Goal: Task Accomplishment & Management: Contribute content

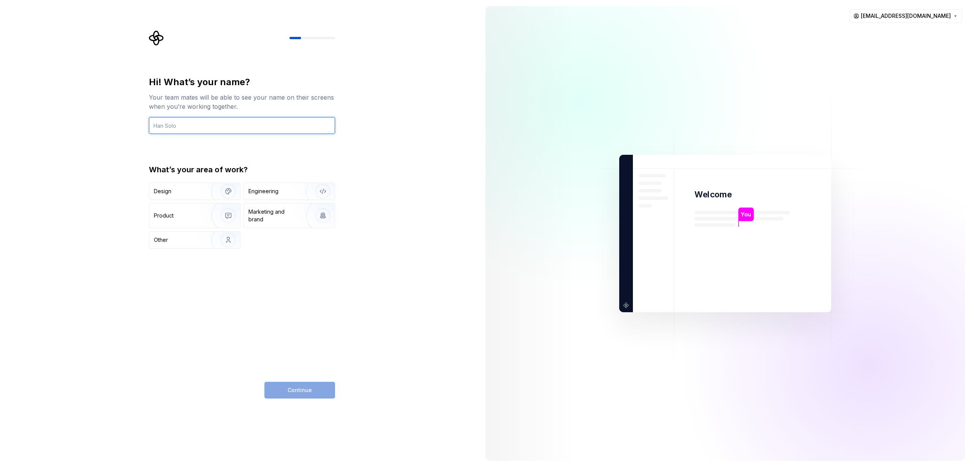
click at [200, 125] on input "text" at bounding box center [242, 125] width 186 height 17
type input "Matt"
click at [83, 191] on div "Hi! What’s your name? Your team mates will be able to see your name on their sc…" at bounding box center [240, 233] width 480 height 467
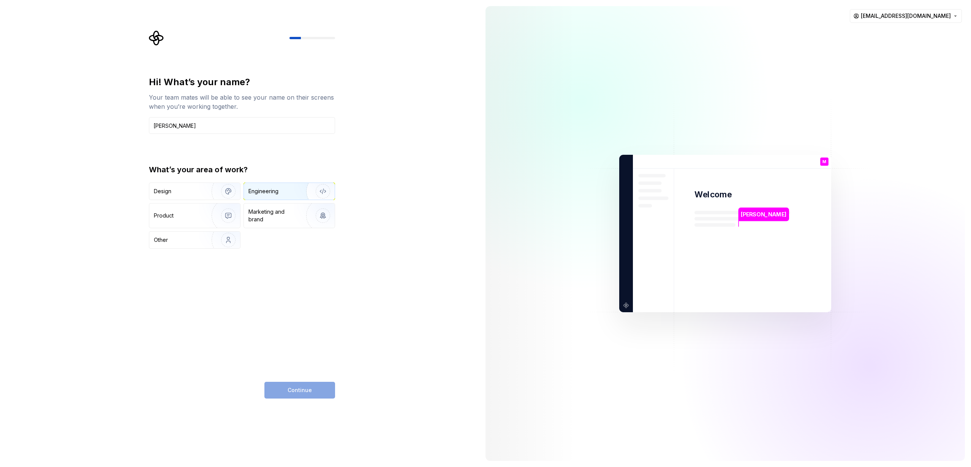
click at [254, 193] on div "Engineering" at bounding box center [264, 191] width 30 height 8
click at [306, 393] on span "Continue" at bounding box center [300, 390] width 24 height 8
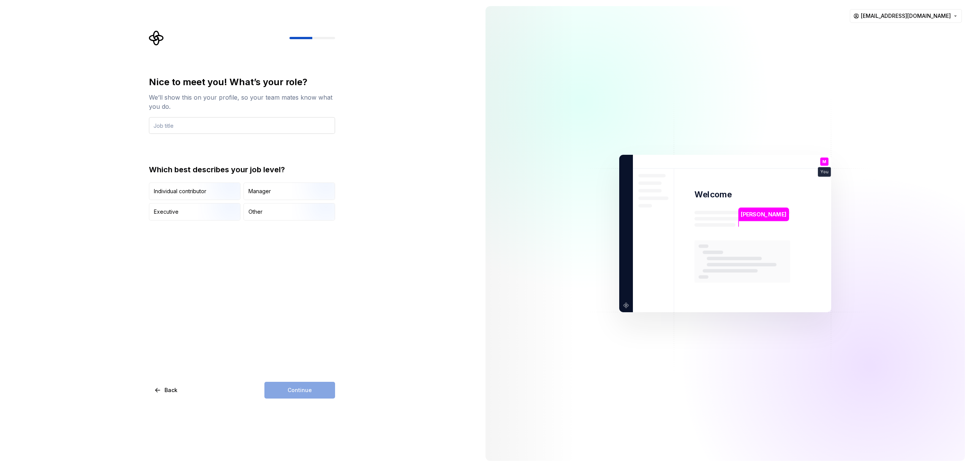
click at [206, 124] on input "text" at bounding box center [242, 125] width 186 height 17
click at [206, 121] on input "text" at bounding box center [242, 125] width 186 height 17
type input "Software Engineer"
click at [219, 142] on div "Nice to meet you! What’s your role? We’ll show this on your profile, so your te…" at bounding box center [242, 148] width 186 height 144
click at [214, 129] on input "Software Engineer" at bounding box center [242, 125] width 186 height 17
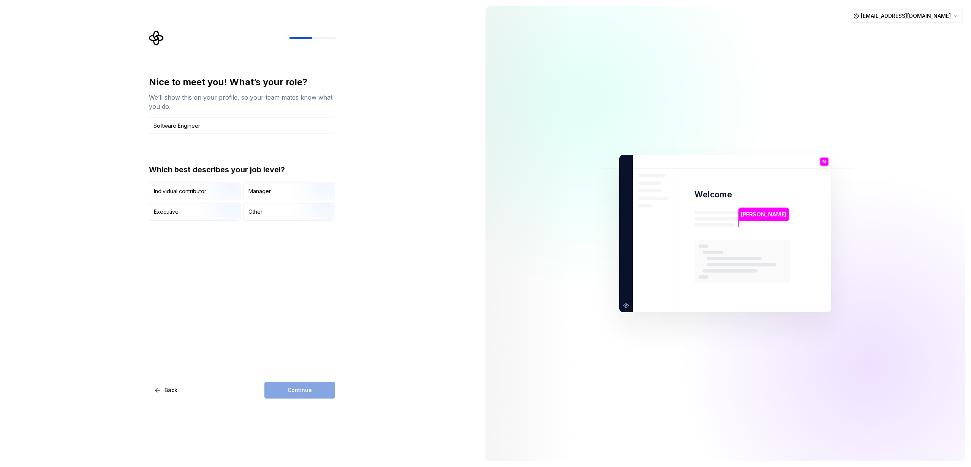
click at [124, 126] on div "Nice to meet you! What’s your role? We’ll show this on your profile, so your te…" at bounding box center [240, 233] width 480 height 467
click at [272, 116] on div "Nice to meet you! What’s your role? We’ll show this on your profile, so your te…" at bounding box center [242, 105] width 186 height 58
click at [238, 123] on input "Software Engineer" at bounding box center [242, 125] width 186 height 17
click at [181, 194] on div "Individual contributor" at bounding box center [180, 191] width 52 height 8
click at [317, 393] on button "Continue" at bounding box center [299, 390] width 71 height 17
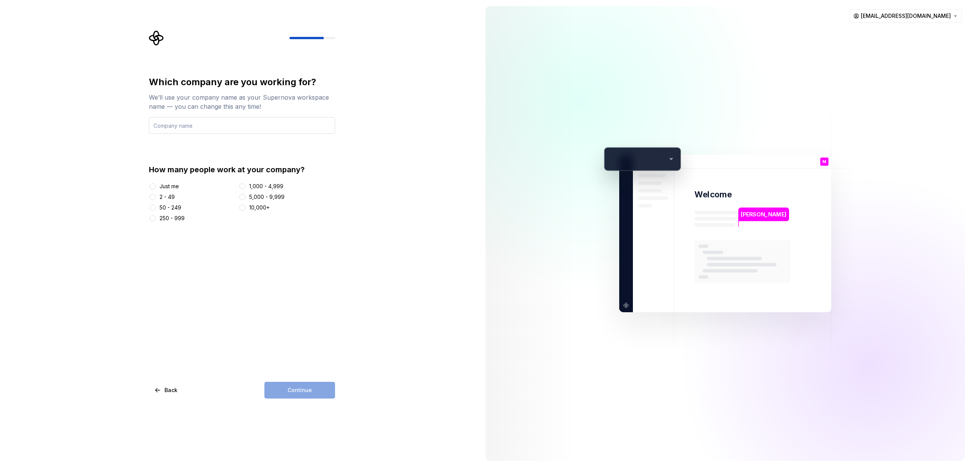
click at [172, 128] on input "text" at bounding box center [242, 125] width 186 height 17
type input "Agam"
click at [154, 207] on button "50 - 249" at bounding box center [153, 207] width 6 height 6
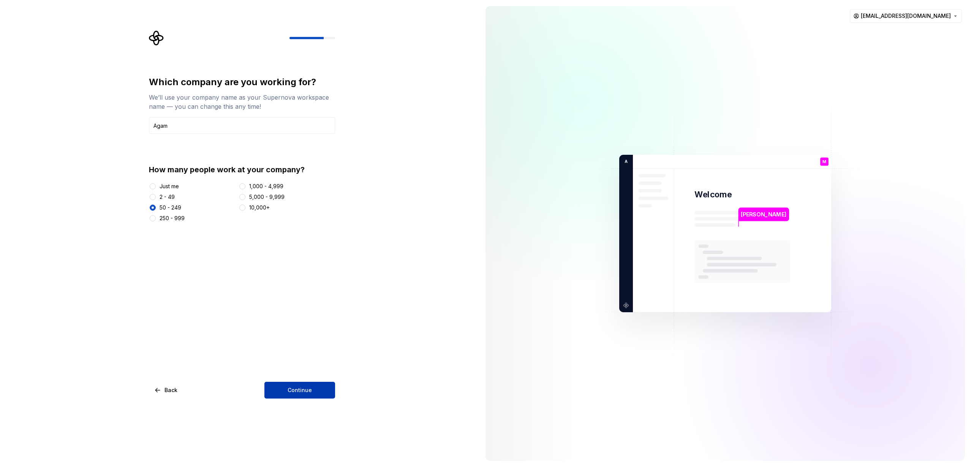
click at [308, 387] on span "Continue" at bounding box center [300, 390] width 24 height 8
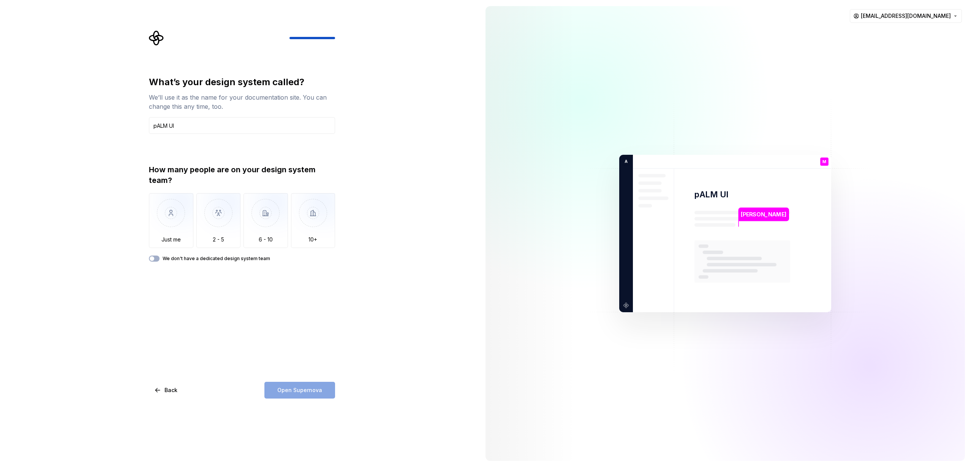
type input "pALM UI"
click at [195, 316] on div "What’s your design system called? We’ll use it as the name for your documentati…" at bounding box center [242, 237] width 186 height 322
click at [150, 260] on span "button" at bounding box center [152, 258] width 5 height 5
click at [315, 390] on span "Open Supernova" at bounding box center [299, 390] width 45 height 8
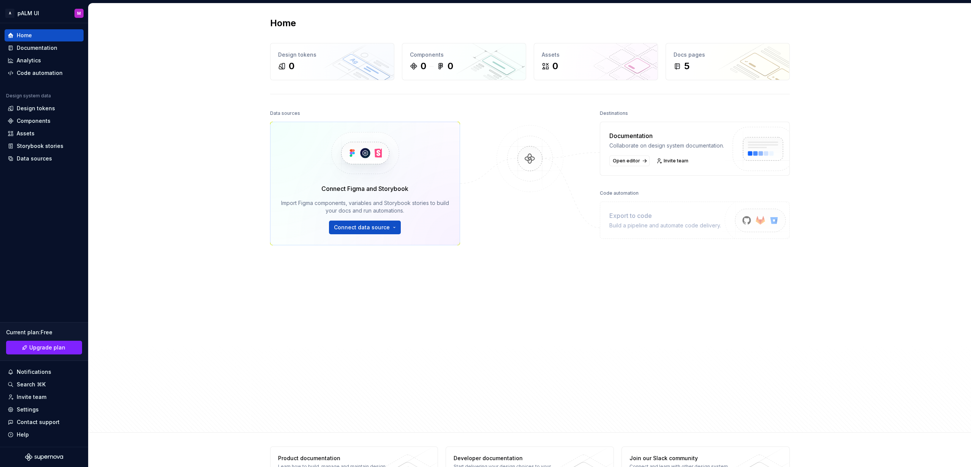
click at [160, 130] on div "Home Design tokens 0 Components 0 0 Assets 0 Docs pages 5 Data sources Connect …" at bounding box center [530, 217] width 883 height 429
click at [771, 69] on div "5" at bounding box center [728, 66] width 108 height 12
click at [44, 48] on div "Documentation" at bounding box center [37, 48] width 41 height 8
click at [101, 60] on div "Home Design tokens 0 Components 0 0 Assets 0 Docs pages 5 Data sources Connect …" at bounding box center [530, 217] width 883 height 429
click at [65, 47] on div "Documentation" at bounding box center [44, 48] width 73 height 8
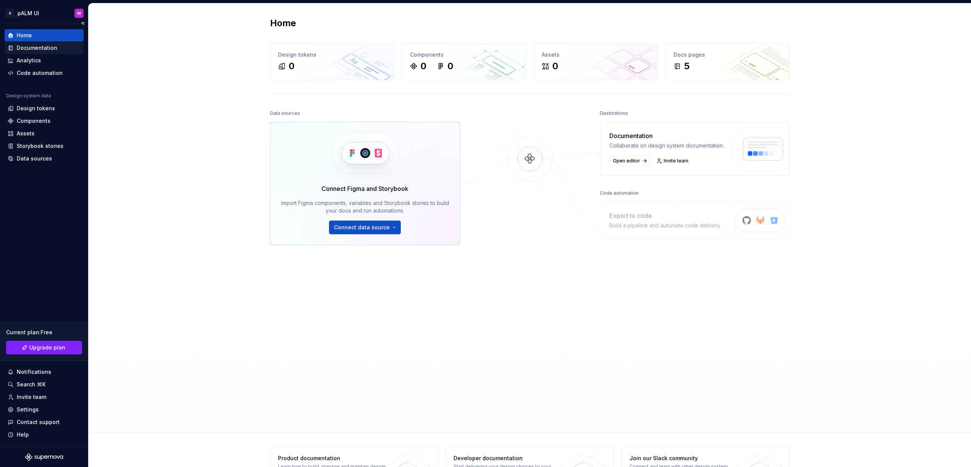
click at [65, 47] on div "Documentation" at bounding box center [44, 48] width 73 height 8
click at [84, 21] on button "Collapse sidebar" at bounding box center [83, 23] width 11 height 11
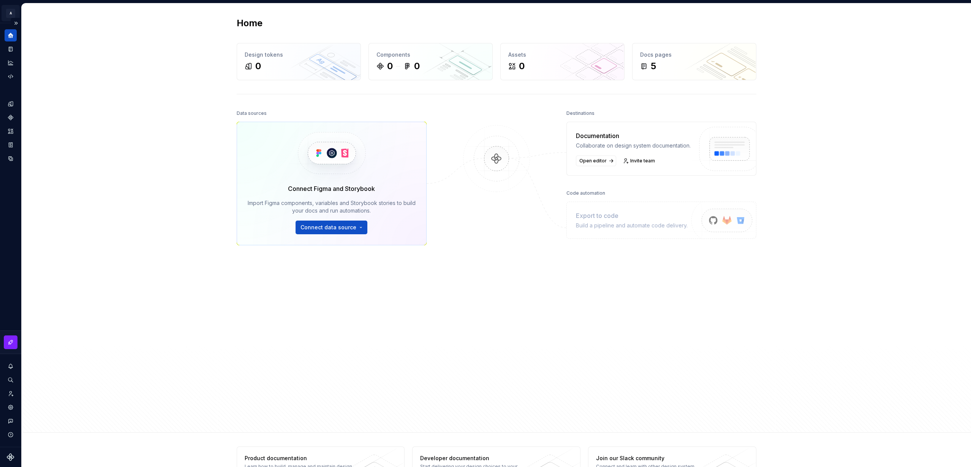
click at [10, 14] on html "A pALM UI M Design system data Home Design tokens 0 Components 0 0 Assets 0 Doc…" at bounding box center [485, 233] width 971 height 467
click at [52, 11] on html "A pALM UI M Design system data Home Design tokens 0 Components 0 0 Assets 0 Doc…" at bounding box center [485, 233] width 971 height 467
click at [13, 25] on button "Expand sidebar" at bounding box center [16, 23] width 11 height 11
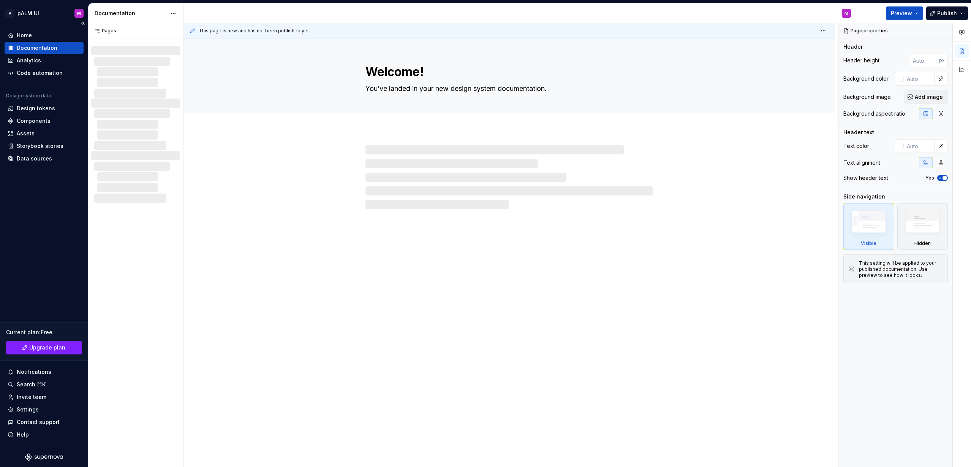
click at [21, 49] on div "Documentation" at bounding box center [37, 48] width 41 height 8
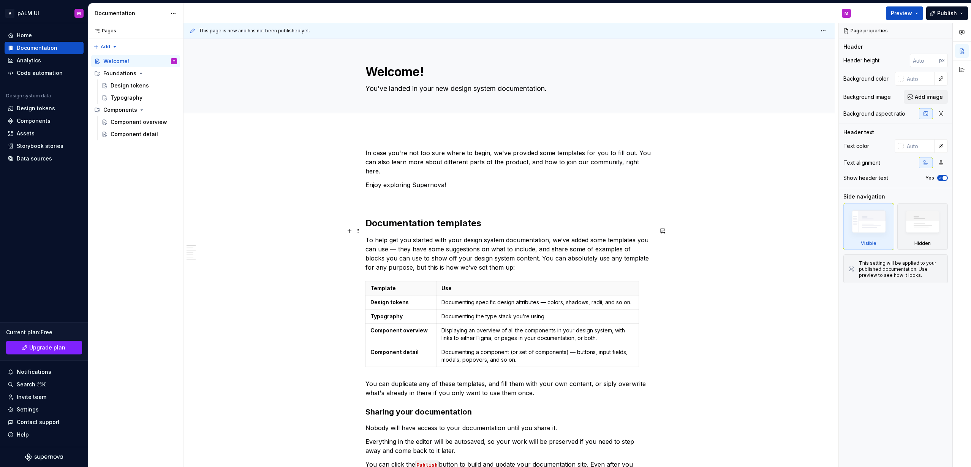
click at [423, 243] on p "To help get you started with your design system documentation, we’ve added some…" at bounding box center [509, 253] width 287 height 36
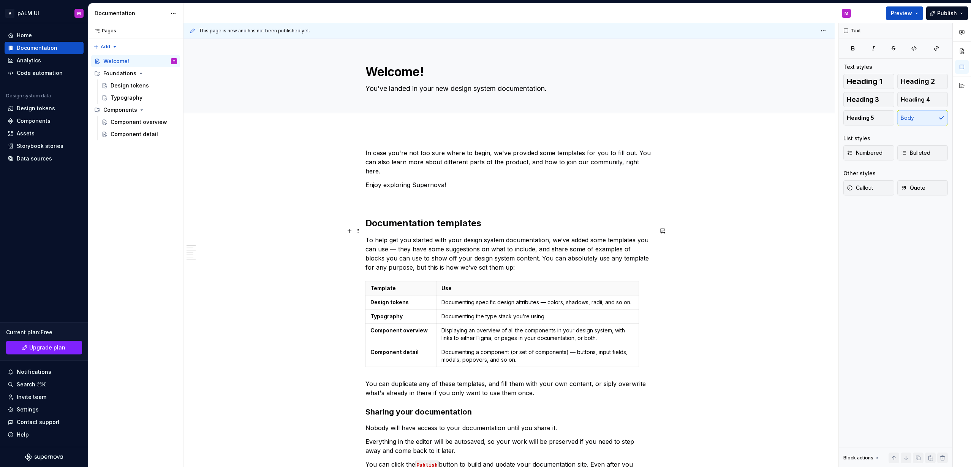
click at [563, 235] on p "To help get you started with your design system documentation, we’ve added some…" at bounding box center [509, 253] width 287 height 36
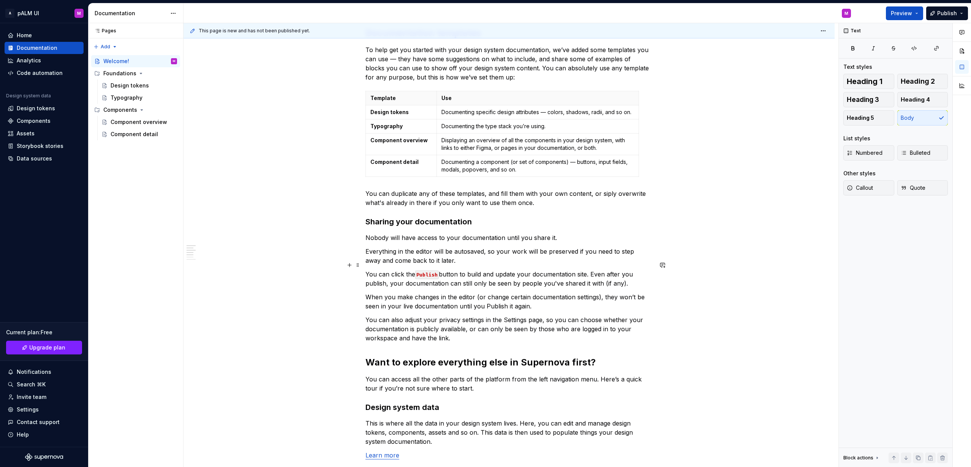
scroll to position [152, 0]
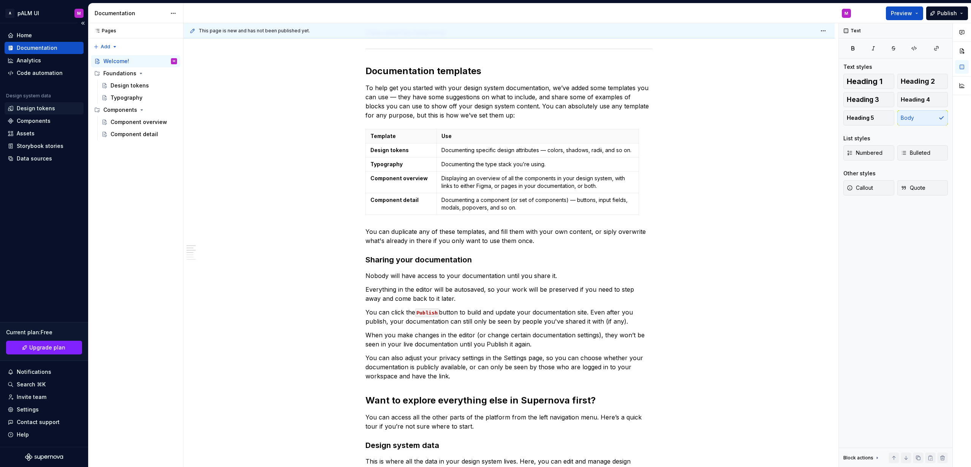
click at [38, 109] on div "Design tokens" at bounding box center [36, 109] width 38 height 8
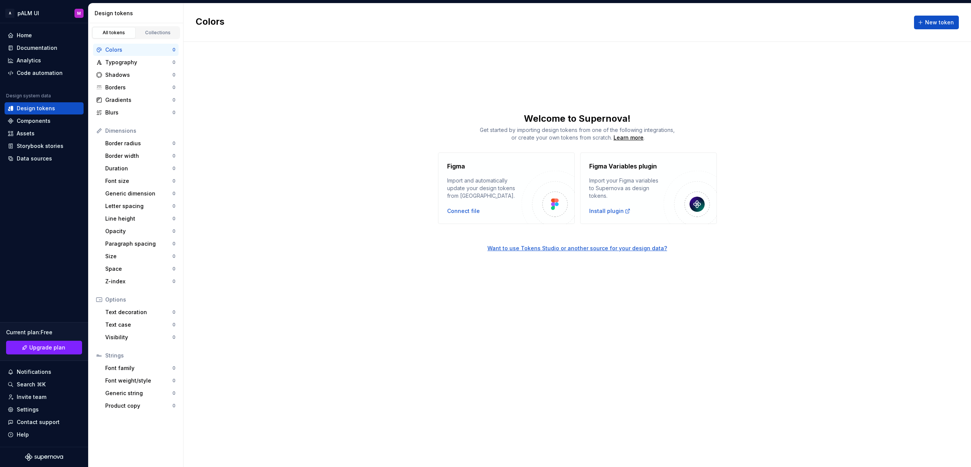
click at [346, 130] on div "Get started by importing design tokens from one of the following integrations, …" at bounding box center [578, 133] width 788 height 15
drag, startPoint x: 485, startPoint y: 84, endPoint x: 491, endPoint y: 100, distance: 16.9
click at [485, 84] on div "Colors New token Welcome to Supernova! Get started by importing design tokens f…" at bounding box center [578, 234] width 788 height 463
click at [314, 193] on div "Figma Import and automatically update your design tokens from Figma. Connect fi…" at bounding box center [578, 187] width 788 height 71
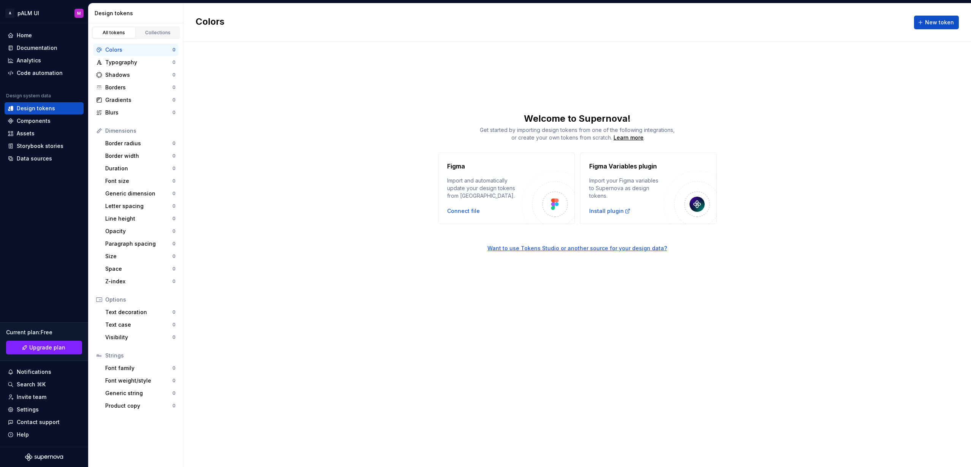
click at [116, 36] on link "All tokens" at bounding box center [113, 32] width 43 height 11
click at [152, 32] on div "Collections" at bounding box center [158, 33] width 38 height 6
click at [122, 32] on div "All tokens" at bounding box center [114, 33] width 38 height 6
drag, startPoint x: 130, startPoint y: 53, endPoint x: 122, endPoint y: 51, distance: 7.8
click at [122, 51] on div "Colors" at bounding box center [138, 50] width 67 height 8
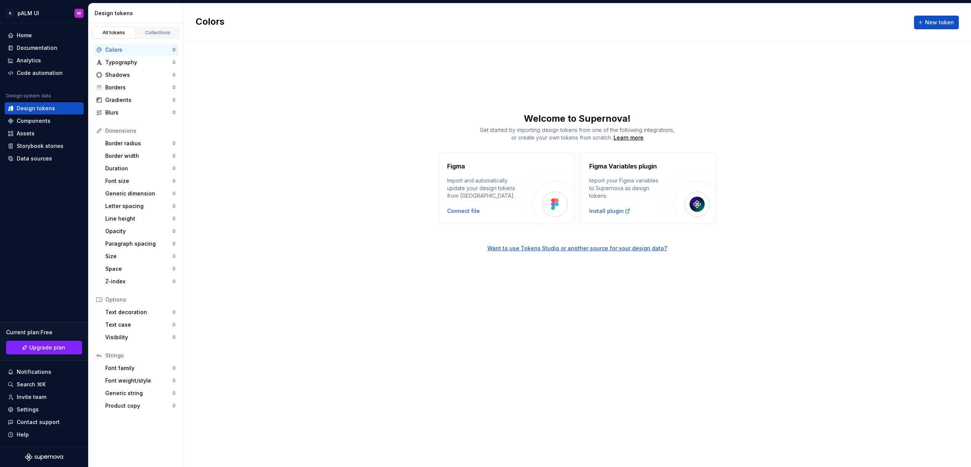
click at [122, 51] on div "Colors" at bounding box center [138, 50] width 67 height 8
click at [949, 20] on span "New token" at bounding box center [939, 23] width 29 height 8
click at [375, 89] on div "Colors New token Welcome to Supernova! Get started by importing design tokens f…" at bounding box center [578, 234] width 788 height 463
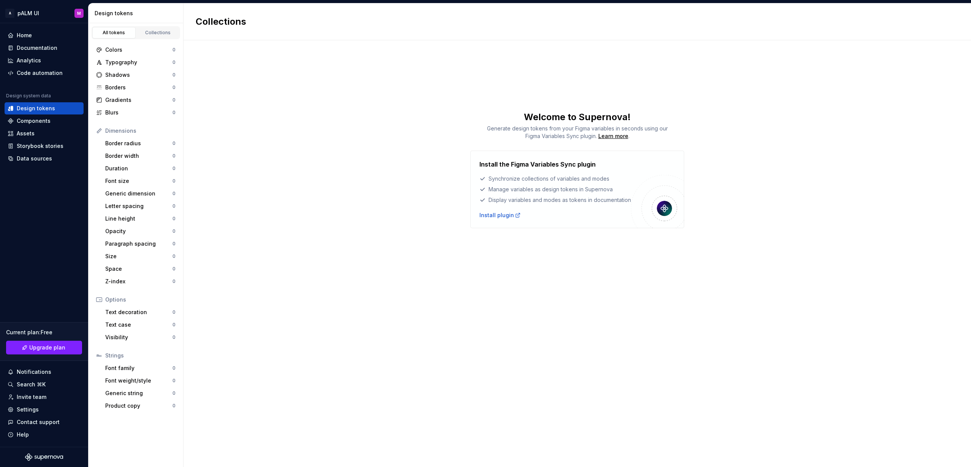
click at [351, 157] on div "Collections Welcome to Supernova! Generate design tokens from your Figma variab…" at bounding box center [578, 234] width 788 height 463
click at [120, 33] on div "All tokens" at bounding box center [114, 33] width 38 height 6
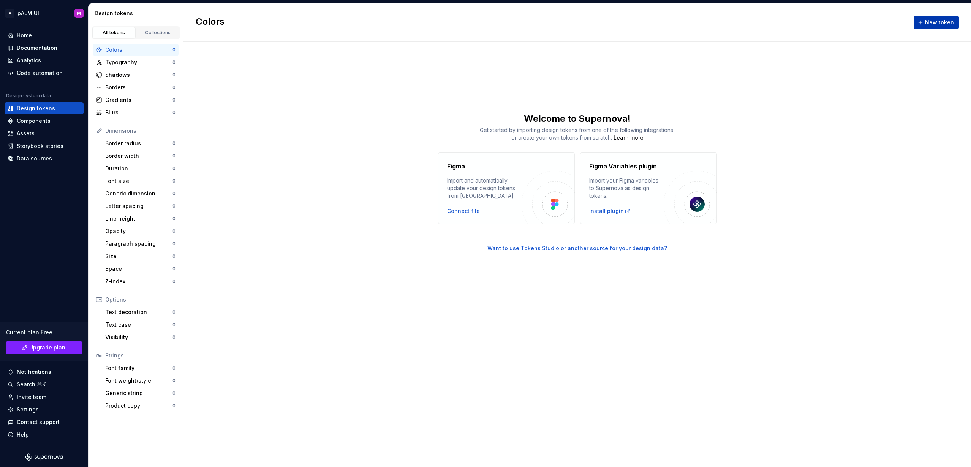
click at [948, 25] on span "New token" at bounding box center [939, 23] width 29 height 8
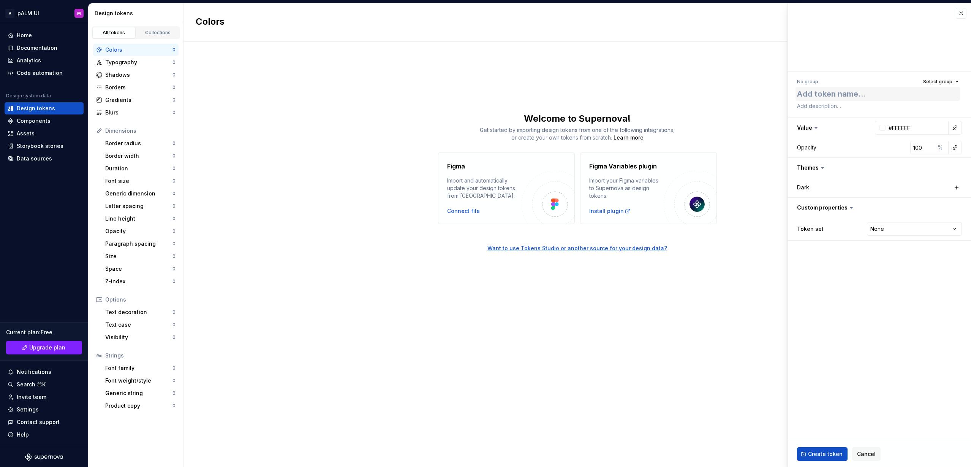
click at [836, 96] on textarea at bounding box center [878, 94] width 165 height 14
click at [36, 120] on div "Components" at bounding box center [34, 121] width 34 height 8
click at [963, 13] on button "button" at bounding box center [961, 13] width 11 height 11
click at [441, 78] on div "Colors New token Welcome to Supernova! Get started by importing design tokens f…" at bounding box center [578, 234] width 788 height 463
click at [961, 13] on button "button" at bounding box center [961, 13] width 11 height 11
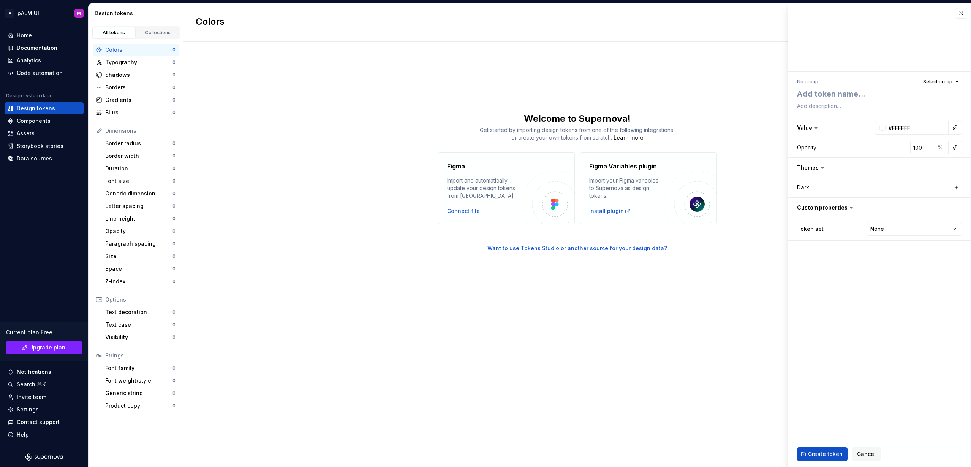
click at [356, 174] on div "Figma Import and automatically update your design tokens from Figma. Connect fi…" at bounding box center [578, 187] width 788 height 71
click at [862, 456] on span "Cancel" at bounding box center [866, 454] width 19 height 8
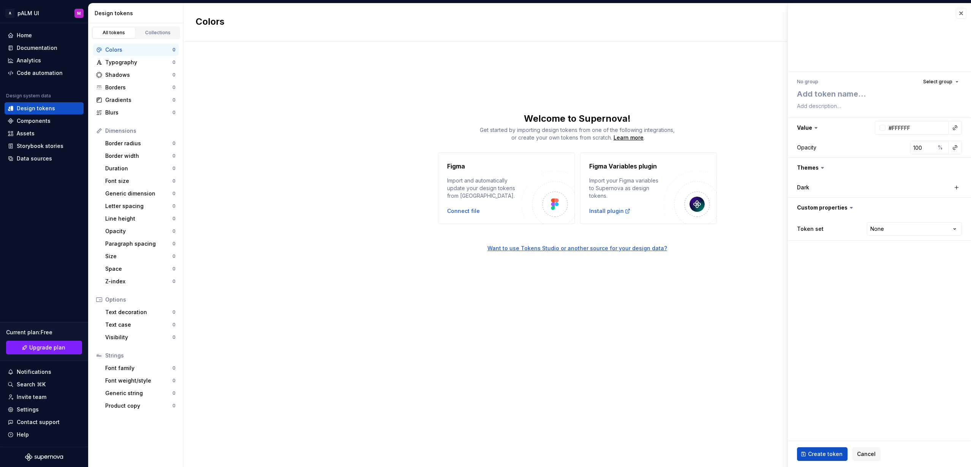
type textarea "*"
click at [309, 295] on div "Colors New token Welcome to Supernova! Get started by importing design tokens f…" at bounding box center [578, 234] width 788 height 463
click at [963, 11] on button "button" at bounding box center [961, 13] width 11 height 11
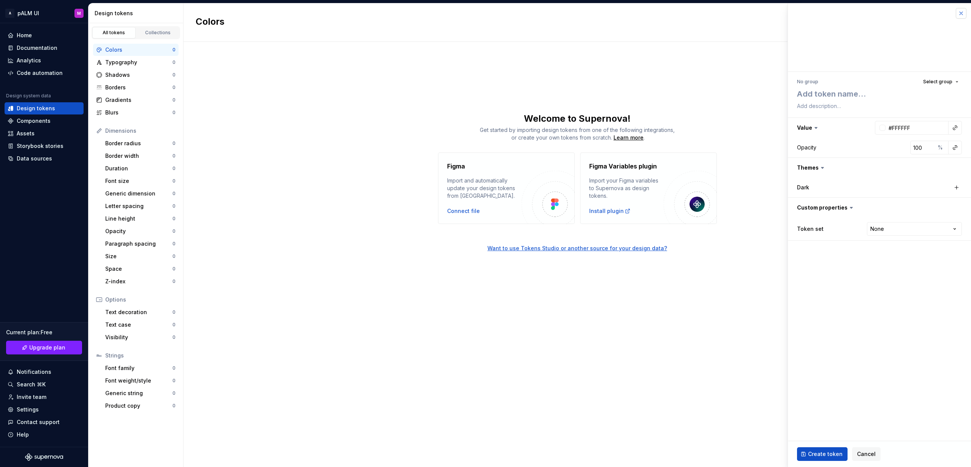
click at [963, 11] on button "button" at bounding box center [961, 13] width 11 height 11
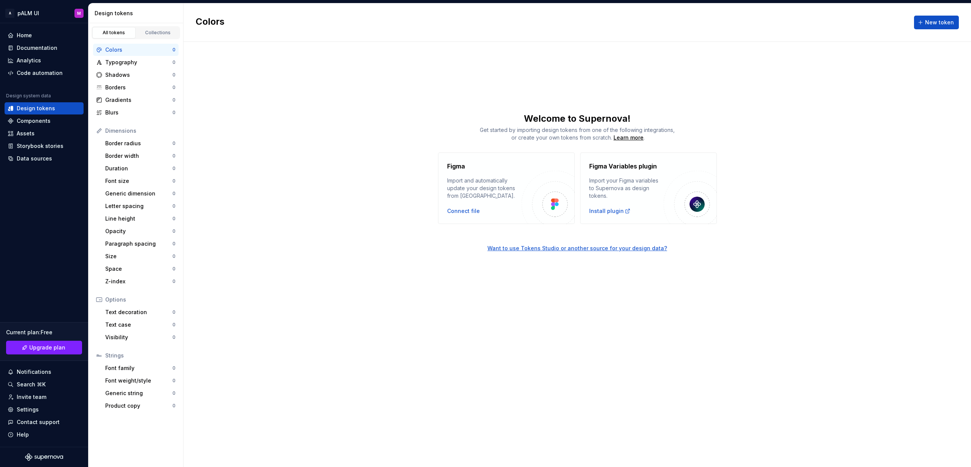
click at [319, 275] on div "Colors New token Welcome to Supernova! Get started by importing design tokens f…" at bounding box center [578, 234] width 788 height 463
click at [115, 61] on div "Typography" at bounding box center [138, 63] width 67 height 8
click at [123, 50] on div "Colors" at bounding box center [138, 50] width 67 height 8
drag, startPoint x: 555, startPoint y: 337, endPoint x: 505, endPoint y: 205, distance: 140.8
click at [553, 336] on div "Colors New token Welcome to Supernova! Get started by importing design tokens f…" at bounding box center [578, 234] width 788 height 463
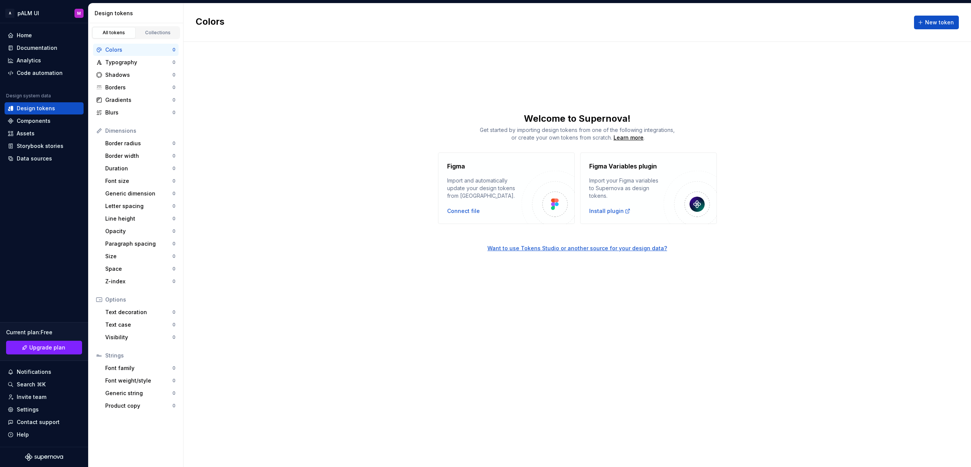
click at [290, 56] on div "Colors New token Welcome to Supernova! Get started by importing design tokens f…" at bounding box center [578, 234] width 788 height 463
click at [937, 24] on span "New token" at bounding box center [939, 23] width 29 height 8
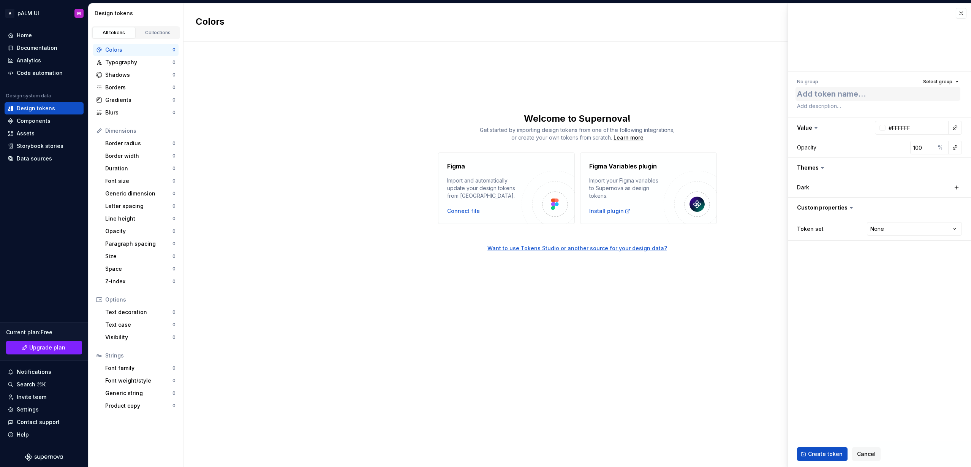
click at [820, 99] on textarea at bounding box center [878, 94] width 165 height 14
click at [822, 96] on textarea at bounding box center [878, 94] width 165 height 14
click at [823, 94] on textarea at bounding box center [878, 94] width 165 height 14
type textarea "*"
type textarea "m"
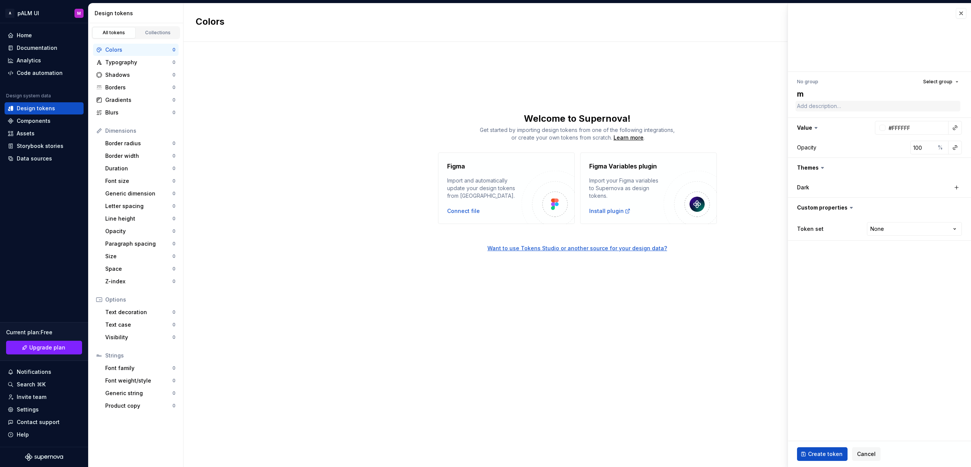
type textarea "*"
type textarea "mai"
type textarea "*"
type textarea "main"
type textarea "*"
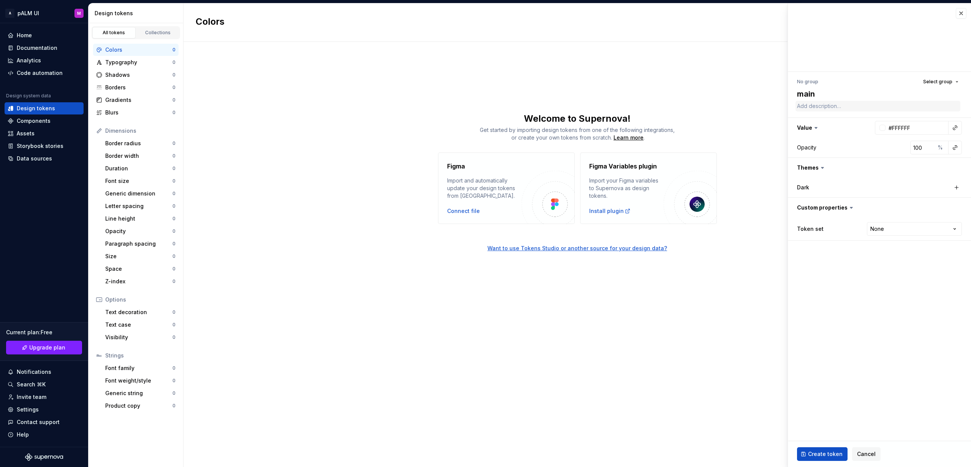
type textarea "main-"
type textarea "*"
type textarea "main-1"
click at [933, 125] on input "#FFFFFF" at bounding box center [917, 128] width 63 height 14
type textarea "*"
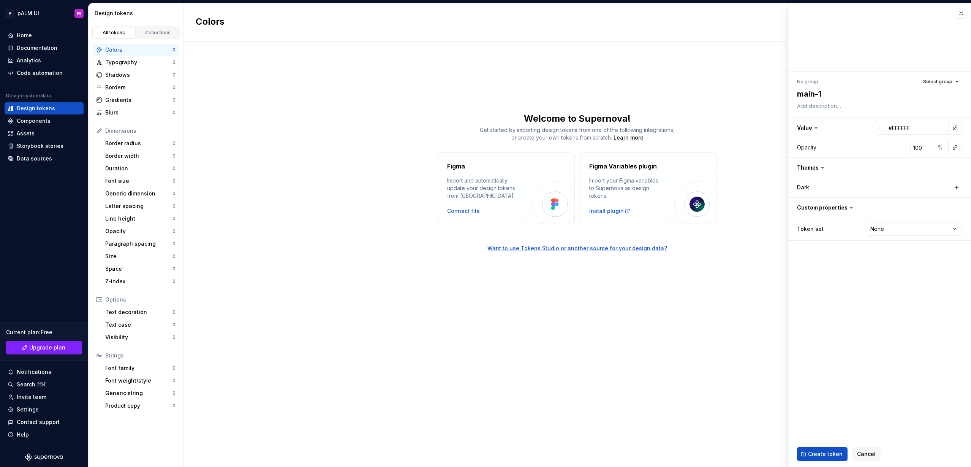
click at [885, 129] on div at bounding box center [883, 128] width 6 height 6
type input "#391212"
type input "*******"
type textarea "*"
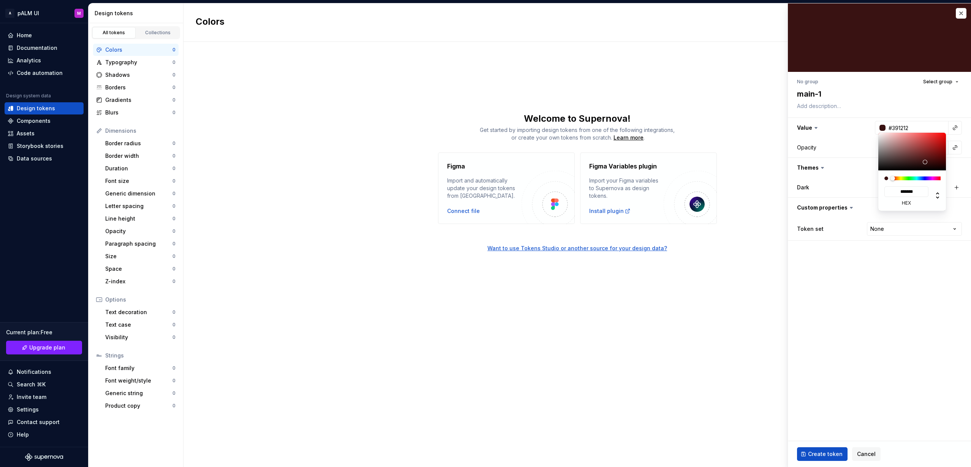
click at [926, 162] on div at bounding box center [913, 152] width 68 height 38
click at [923, 180] on div "******* hex" at bounding box center [913, 190] width 68 height 40
type input "#121239"
type input "*******"
type input "#141239"
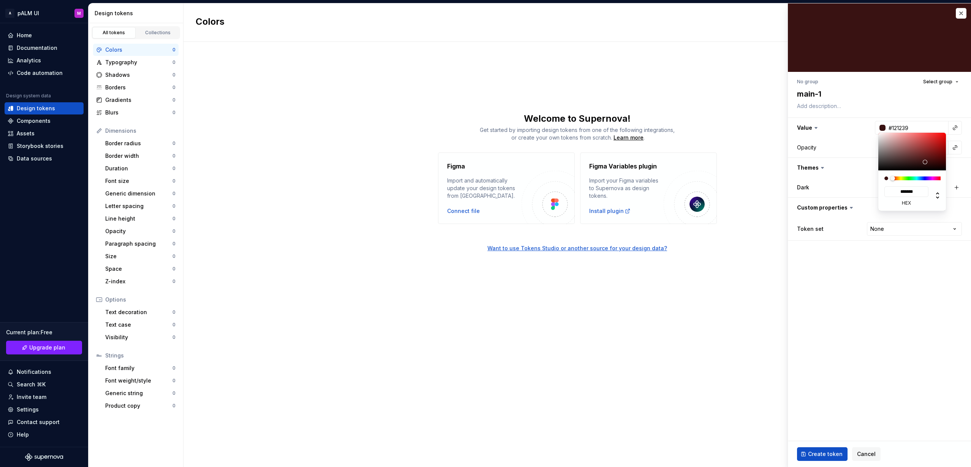
type input "*******"
click at [925, 176] on div at bounding box center [917, 178] width 48 height 4
type textarea "*"
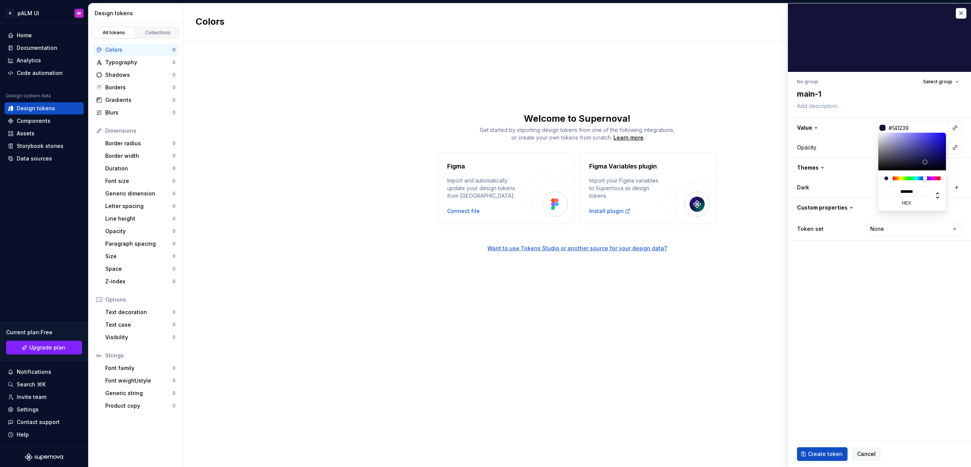
type input "#211D5F"
type input "*******"
type input "#2A2579"
type input "*******"
type input "#322C90"
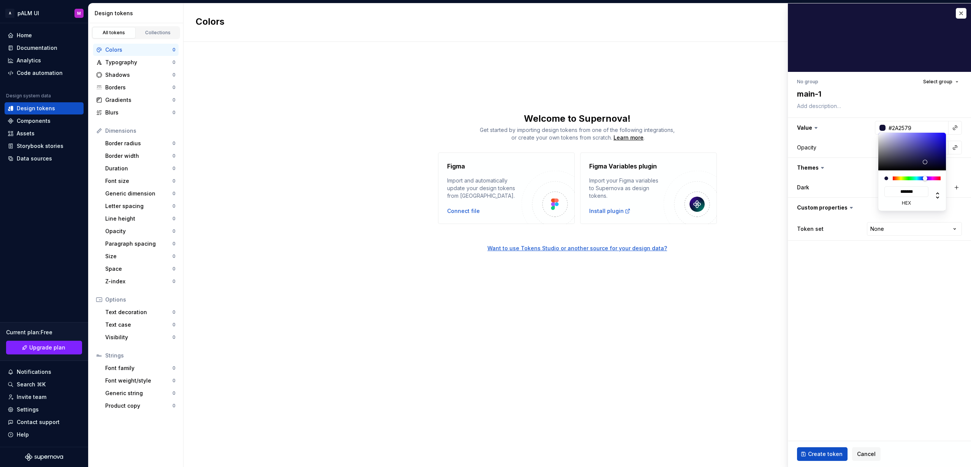
type input "*******"
type input "#3831A5"
type input "*******"
type input "#3A33AA"
type input "*******"
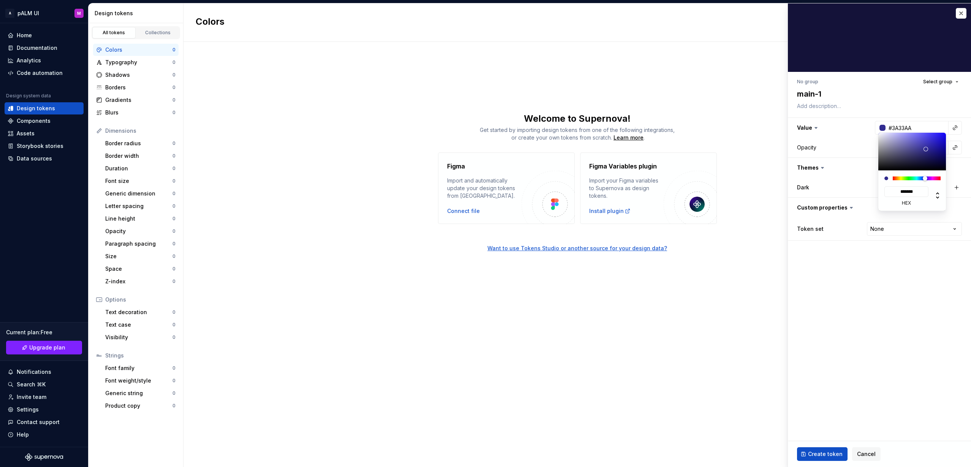
type input "#3B34AD"
type input "*******"
type textarea "*"
type input "#362FAD"
type input "*******"
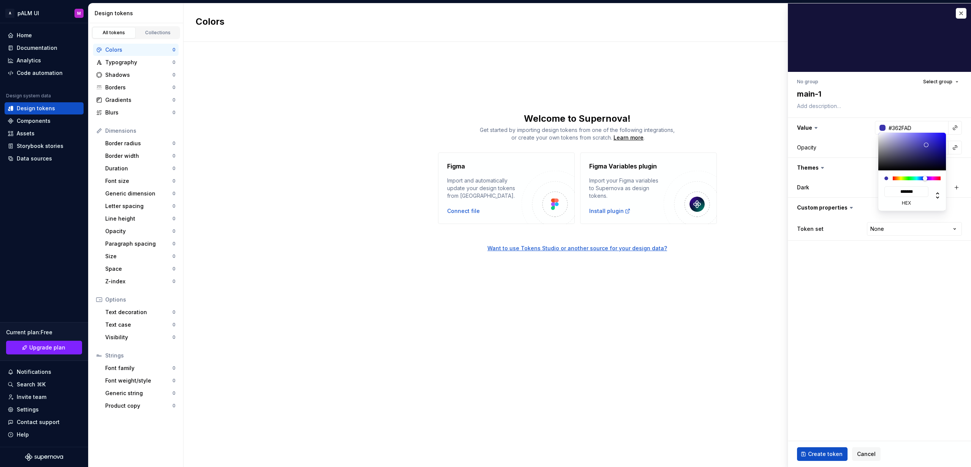
type input "#312AAD"
type input "*******"
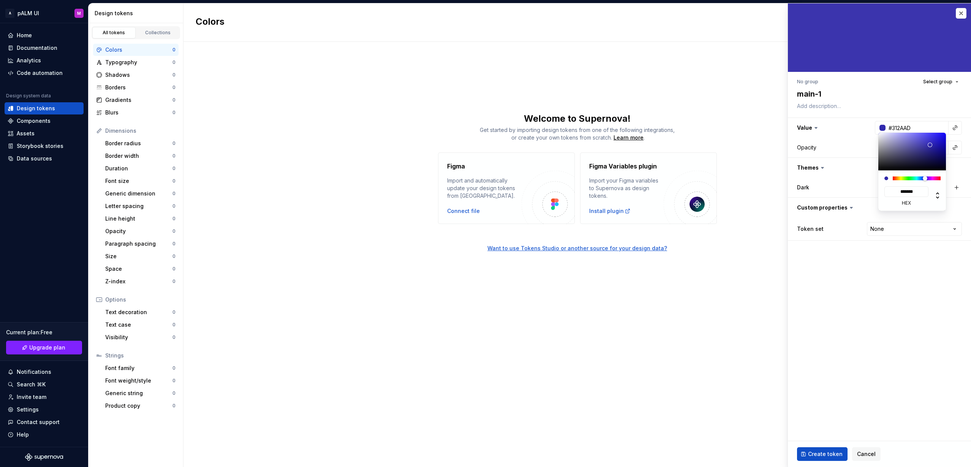
type textarea "*"
type input "#322BAD"
type input "*******"
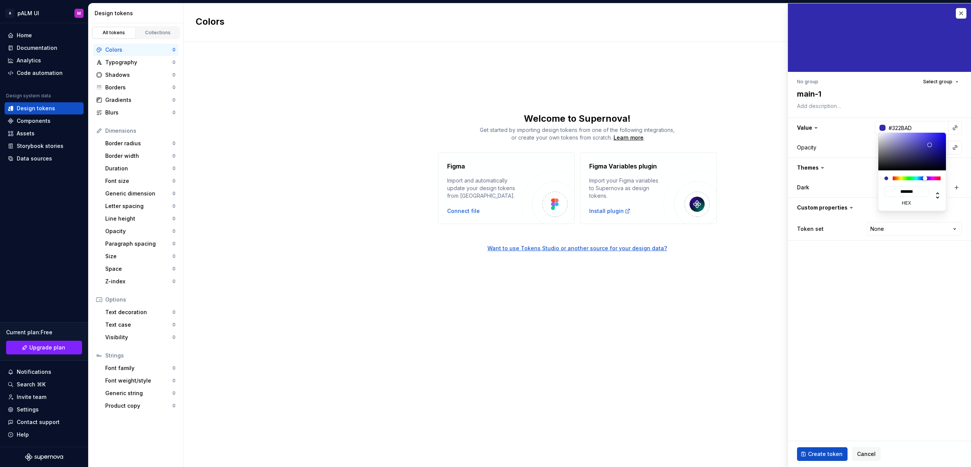
type input "#332CAD"
type input "*******"
type textarea "*"
type input "#2F29A0"
type input "*******"
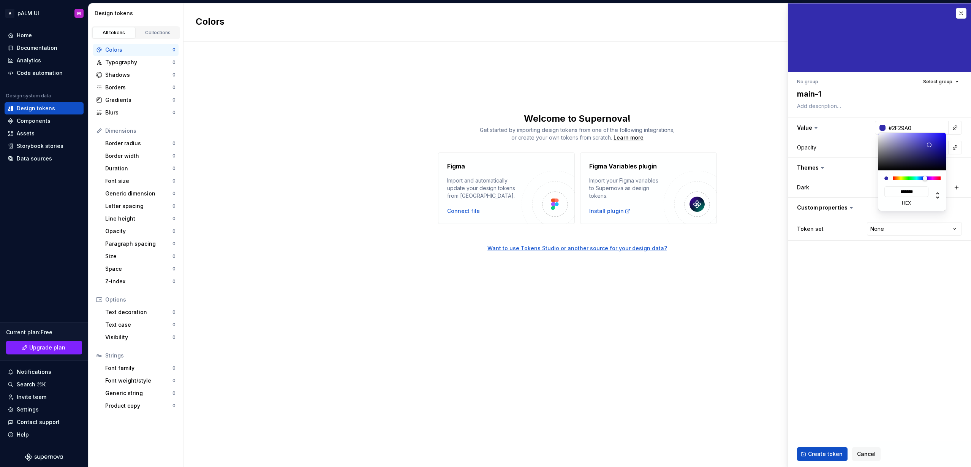
type input "#2B2693"
type input "*******"
type input "#28238E"
type input "*******"
type input "#252183"
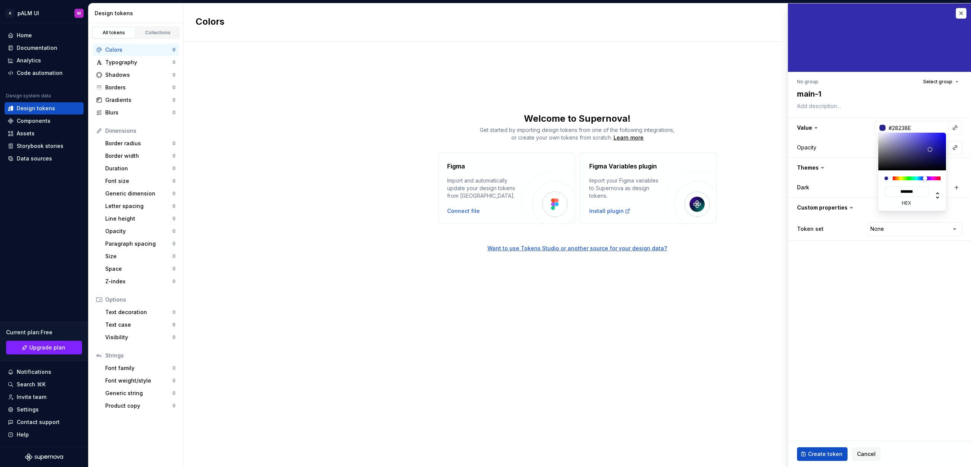
type input "*******"
type input "#23207E"
type input "*******"
type textarea "*"
type input "#221F7C"
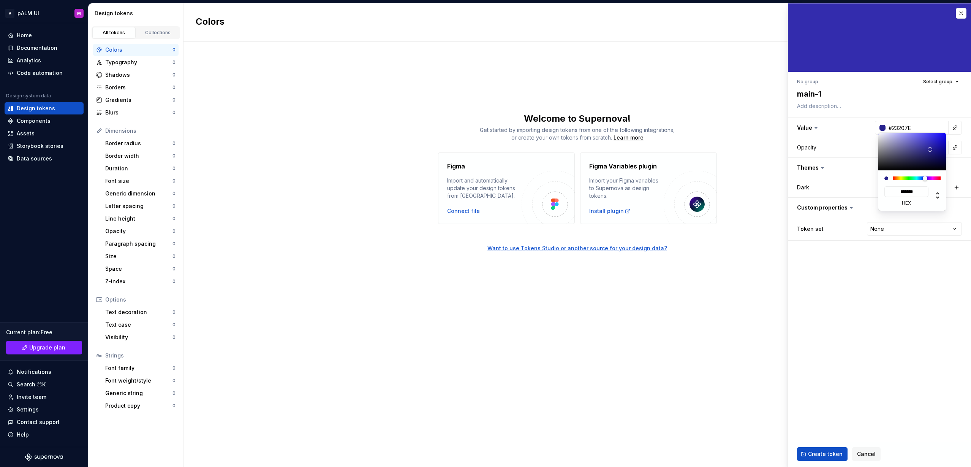
type input "*******"
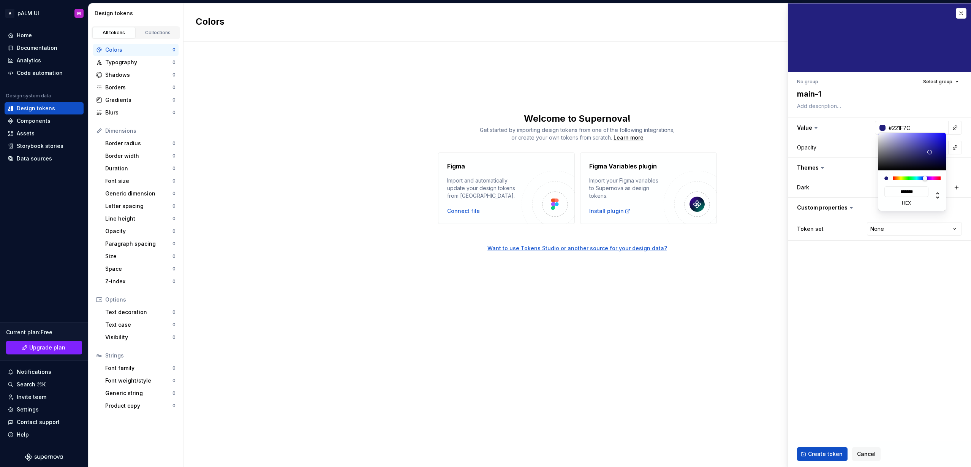
type textarea "*"
type input "#211E7C"
type input "*******"
drag, startPoint x: 926, startPoint y: 155, endPoint x: 930, endPoint y: 152, distance: 5.0
click at [930, 152] on div at bounding box center [913, 152] width 68 height 38
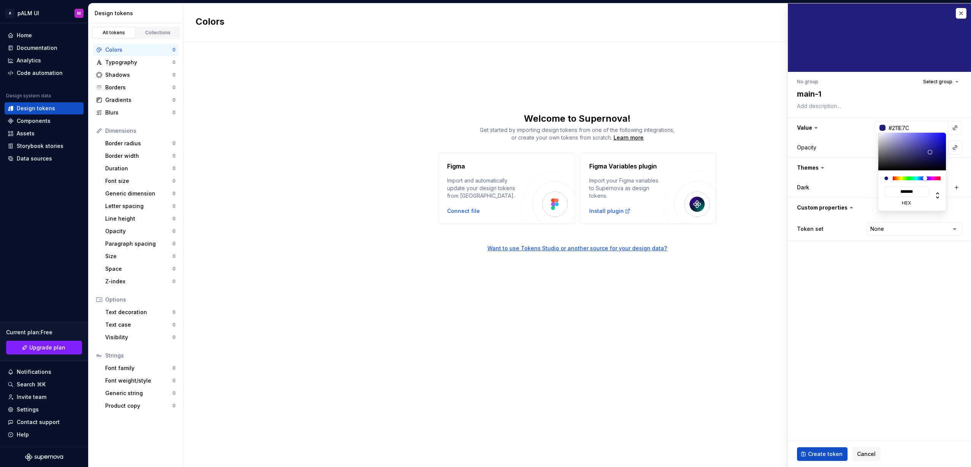
type textarea "*"
type input "#312DA2"
type input "*******"
type input "#322EA5"
type input "*******"
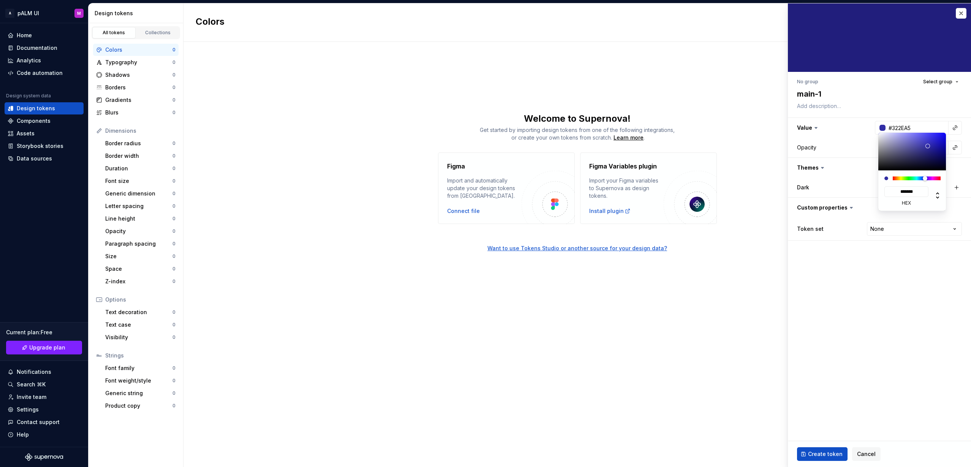
type textarea "*"
type input "#312DA5"
type input "*******"
click at [928, 146] on div at bounding box center [913, 152] width 68 height 38
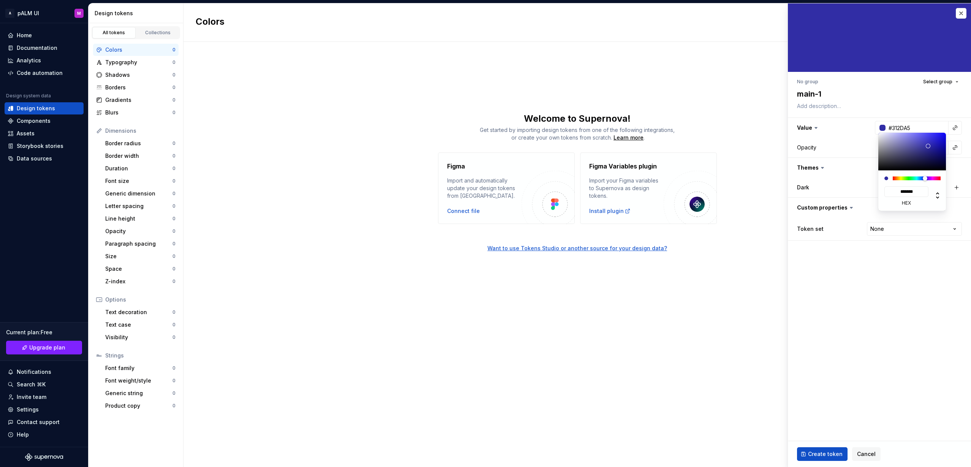
click at [909, 105] on html "A pALM UI M Home Documentation Analytics Code automation Design system data Des…" at bounding box center [485, 233] width 971 height 467
click at [913, 272] on html "A pALM UI M Home Documentation Analytics Code automation Design system data Des…" at bounding box center [485, 233] width 971 height 467
click at [906, 184] on div "Dark" at bounding box center [879, 187] width 165 height 11
click at [957, 188] on button "button" at bounding box center [957, 187] width 11 height 11
type textarea "*"
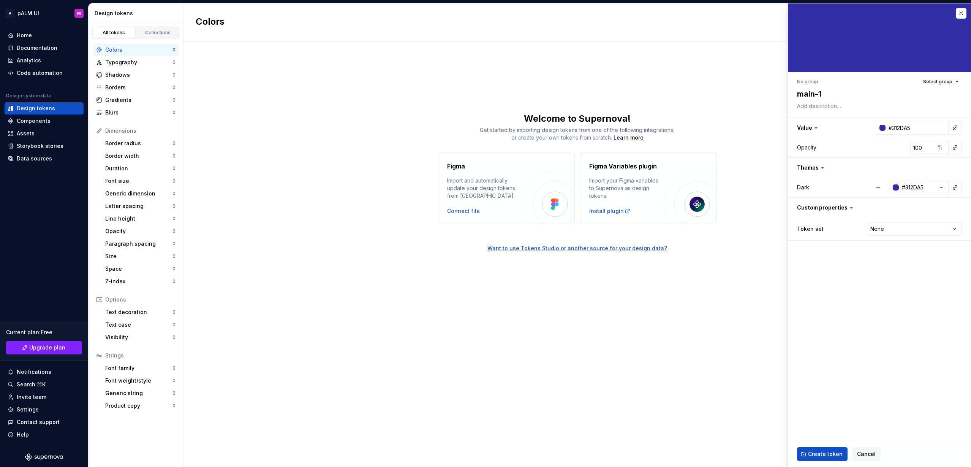
click at [855, 297] on fieldset "No group Select group main-1 Value #312DA5 Opacity 100 % Themes Dark #312DA5 Cu…" at bounding box center [879, 234] width 183 height 463
click at [898, 231] on html "A pALM UI M Home Documentation Analytics Code automation Design system data Des…" at bounding box center [485, 233] width 971 height 467
select select "**********"
drag, startPoint x: 891, startPoint y: 253, endPoint x: 892, endPoint y: 259, distance: 5.3
click at [892, 253] on fieldset "No group Select group main-1 Value #312DA5 Opacity 100 % Themes Dark #312DA5 Cu…" at bounding box center [879, 234] width 183 height 463
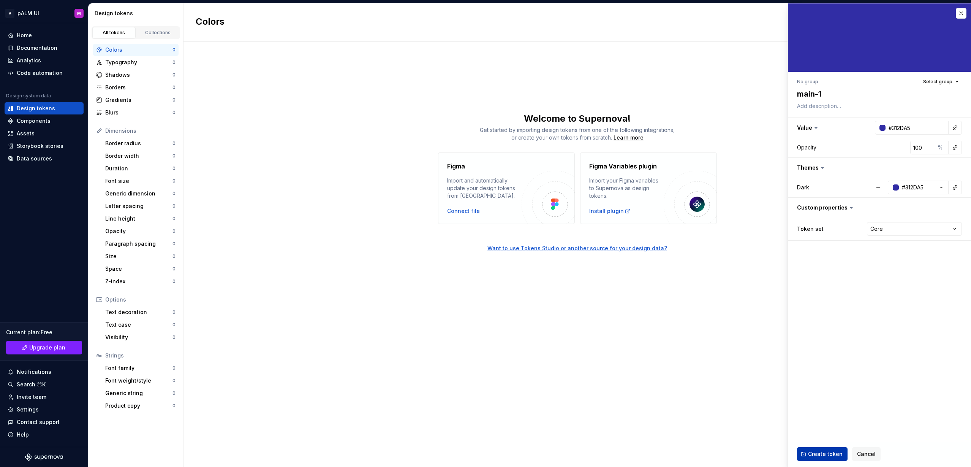
click at [821, 451] on span "Create token" at bounding box center [825, 454] width 35 height 8
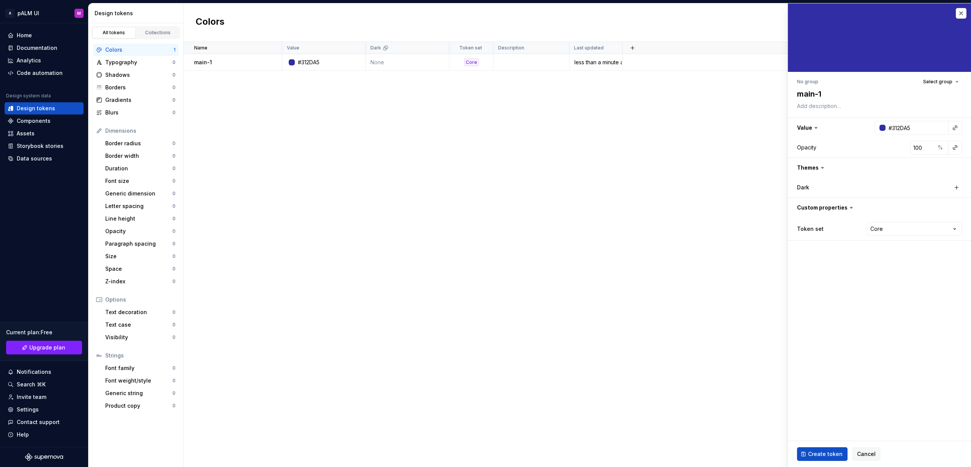
type textarea "*"
type input "#FFFFFF"
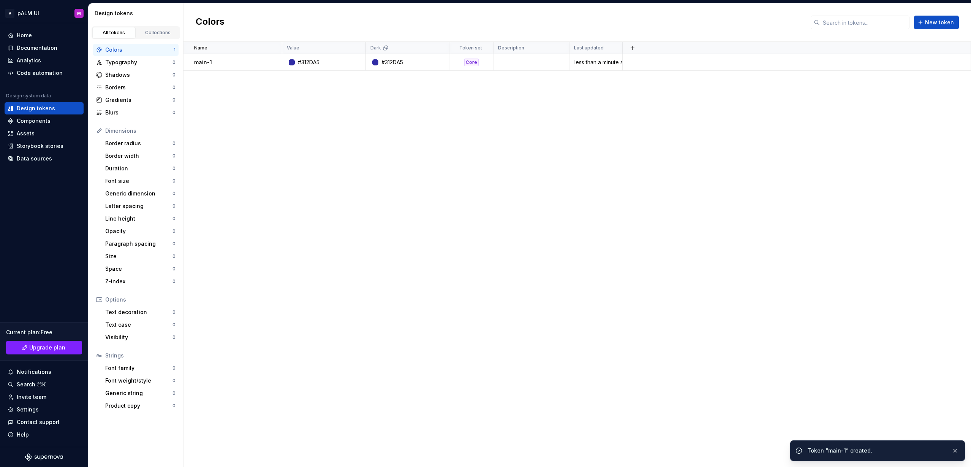
click at [567, 375] on div "Name Value Dark Token set Description Last updated main-1 #312DA5 #312DA5 Core …" at bounding box center [578, 254] width 788 height 425
click at [307, 64] on div "#312DA5" at bounding box center [309, 63] width 22 height 8
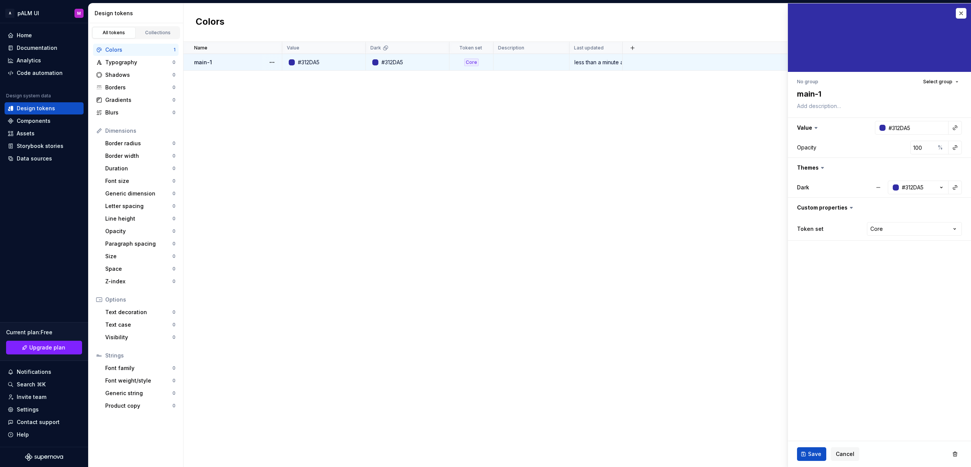
click at [673, 146] on div "Name Value Dark Token set Description Last updated main-1 #312DA5 #312DA5 Core …" at bounding box center [578, 254] width 788 height 425
click at [963, 17] on button "button" at bounding box center [961, 13] width 11 height 11
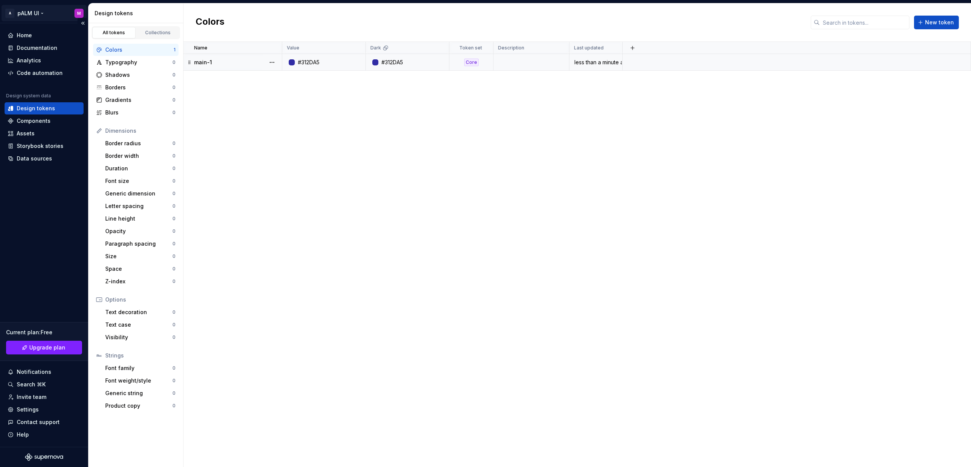
click at [32, 15] on html "A pALM UI M Home Documentation Analytics Code automation Design system data Des…" at bounding box center [485, 233] width 971 height 467
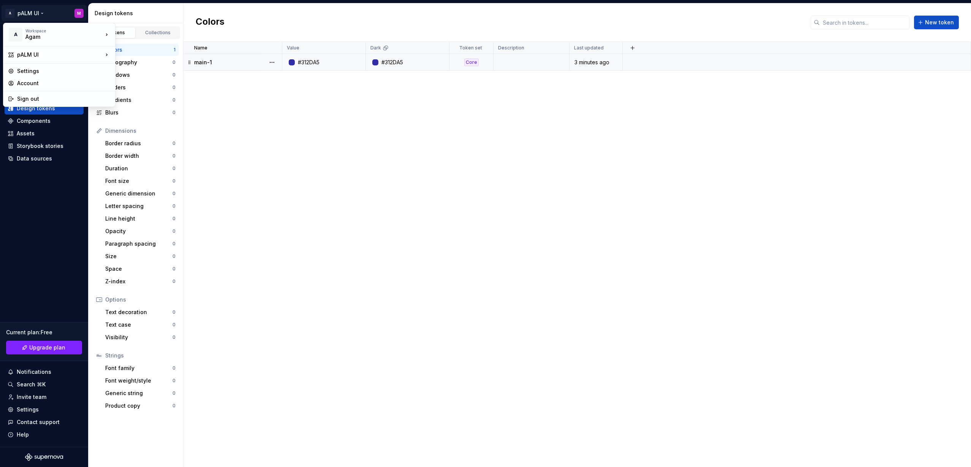
click at [671, 261] on html "A pALM UI M Home Documentation Analytics Code automation Design system data Des…" at bounding box center [485, 233] width 971 height 467
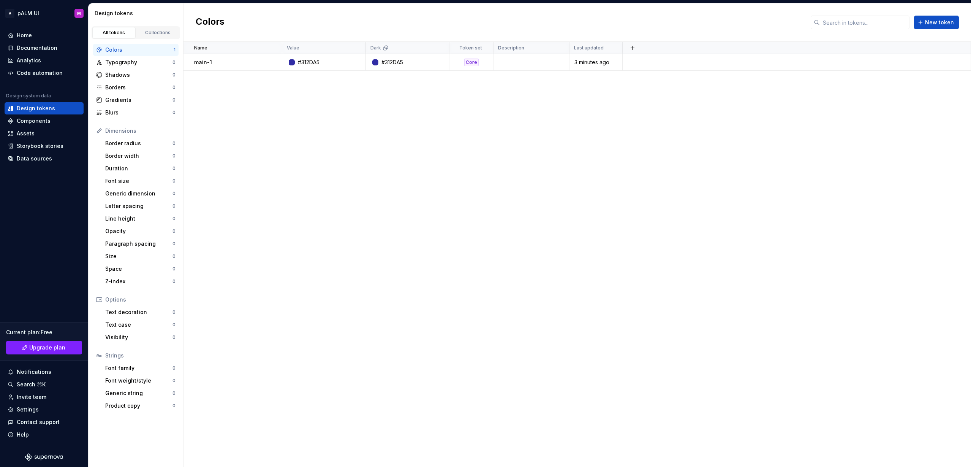
click at [207, 89] on div "Name Value Dark Token set Description Last updated main-1 #312DA5 #312DA5 Core …" at bounding box center [578, 254] width 788 height 425
click at [28, 57] on div "Analytics" at bounding box center [29, 61] width 24 height 8
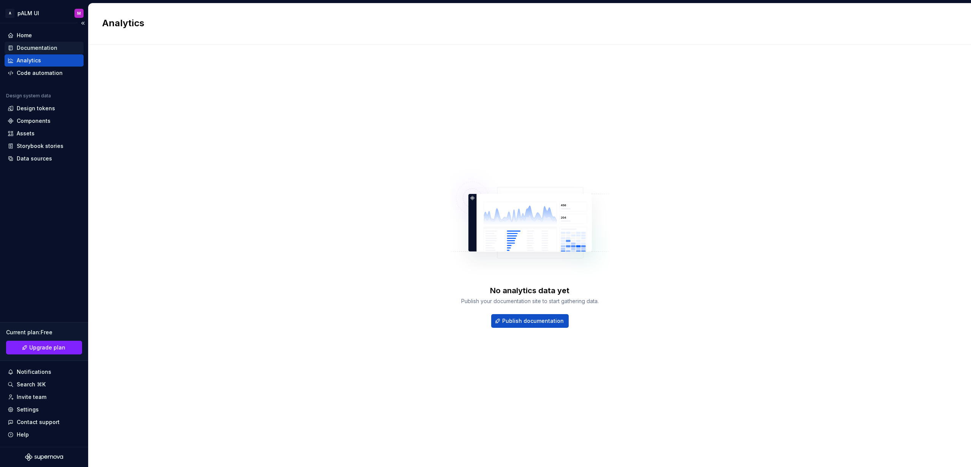
click at [31, 46] on div "Documentation" at bounding box center [37, 48] width 41 height 8
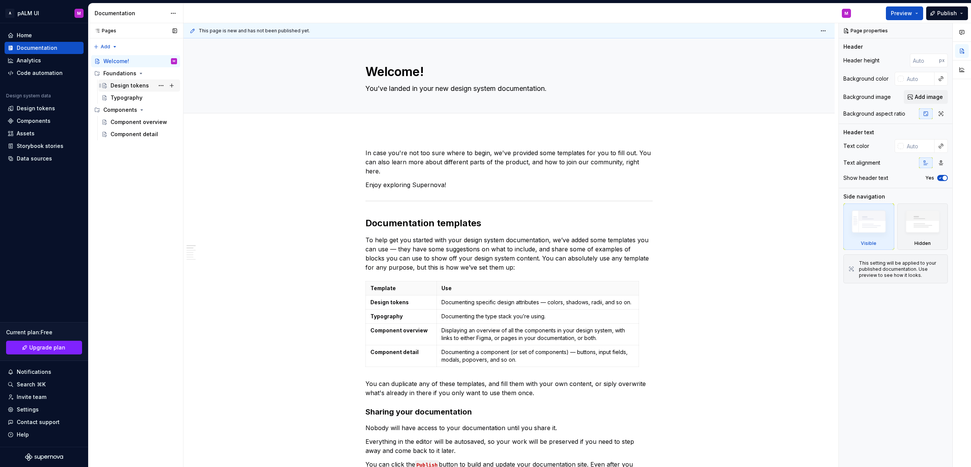
click at [113, 88] on div "Design tokens" at bounding box center [130, 86] width 38 height 8
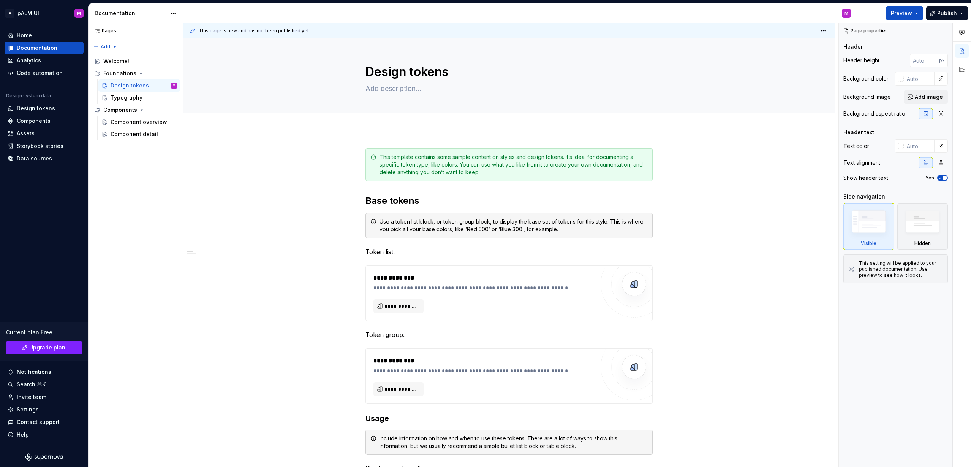
type textarea "*"
